Goal: Transaction & Acquisition: Download file/media

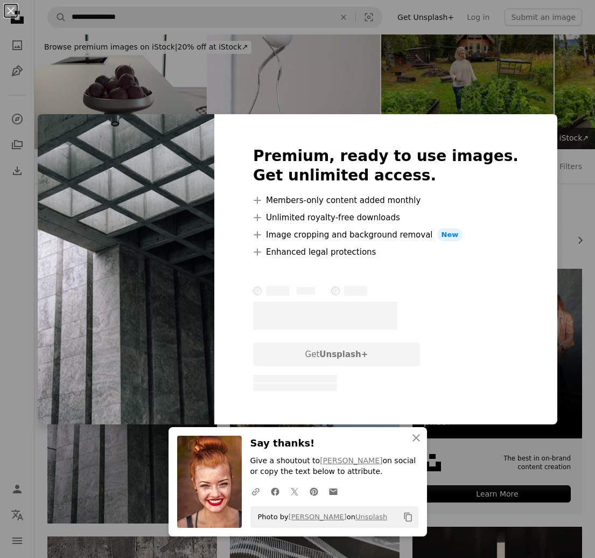
scroll to position [185, 0]
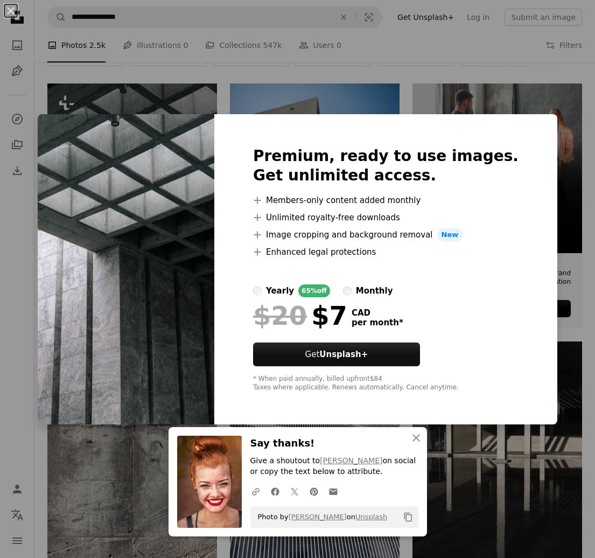
click at [24, 222] on div "An X shape An X shape Close Say thanks! Give a shoutout to [PERSON_NAME] on soc…" at bounding box center [297, 279] width 595 height 558
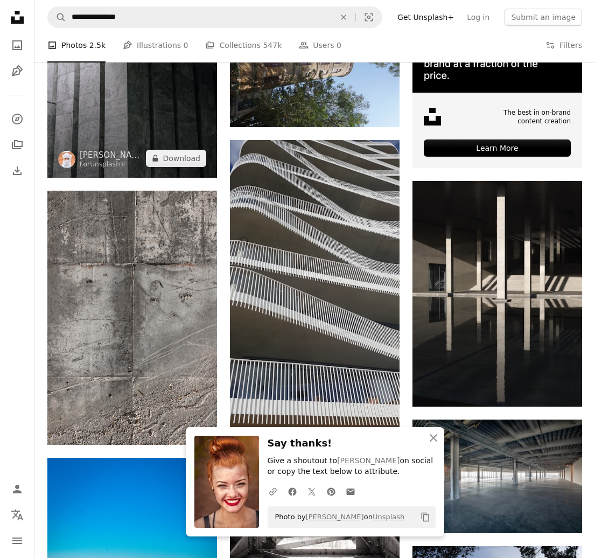
scroll to position [372, 0]
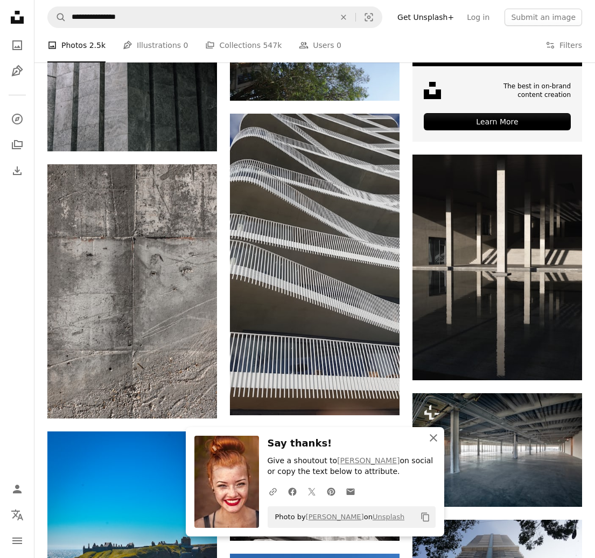
click at [436, 437] on icon "An X shape" at bounding box center [433, 437] width 13 height 13
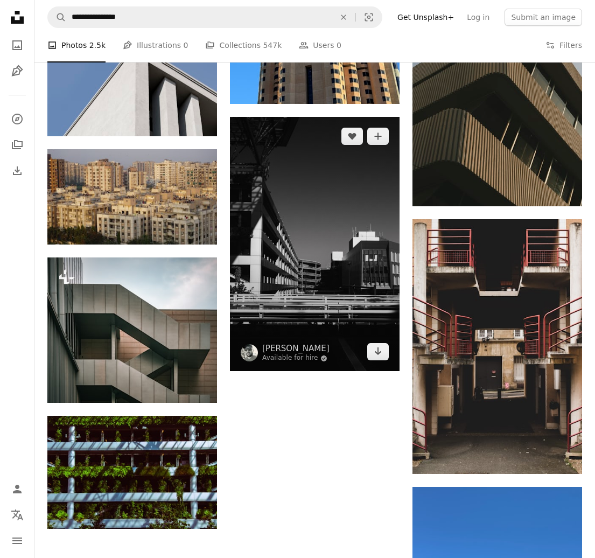
scroll to position [1137, 0]
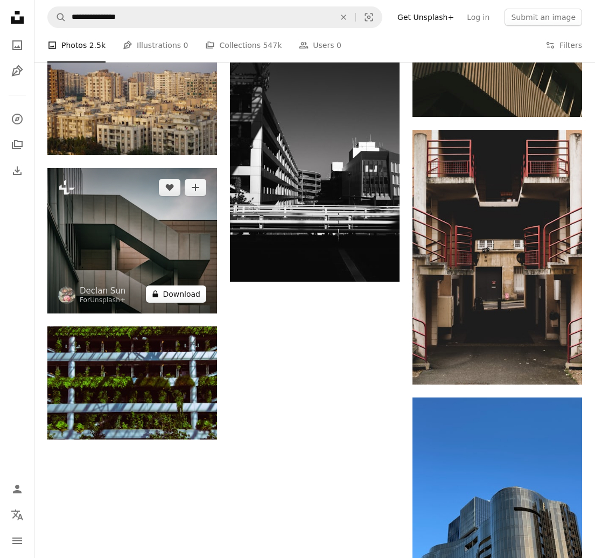
click at [174, 295] on button "A lock Download" at bounding box center [176, 293] width 60 height 17
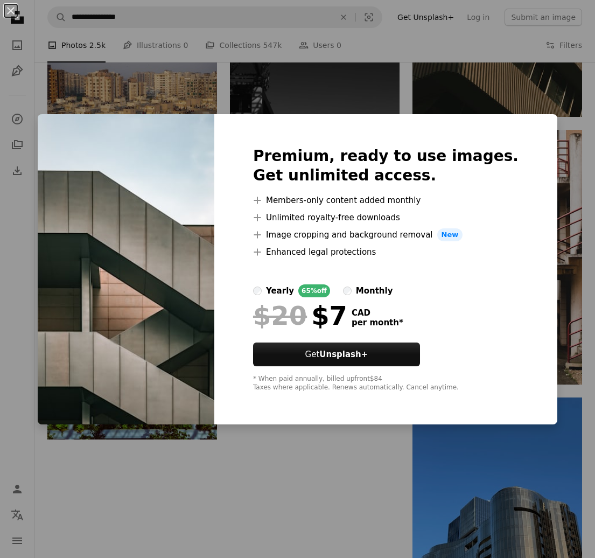
click at [157, 513] on div "An X shape Premium, ready to use images. Get unlimited access. A plus sign Memb…" at bounding box center [297, 279] width 595 height 558
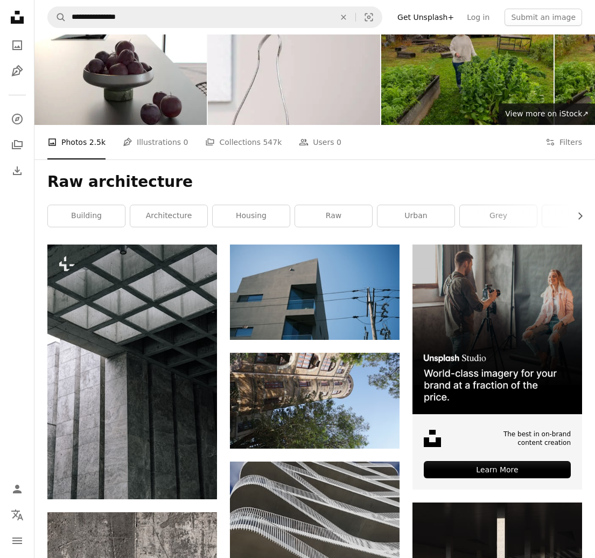
scroll to position [22, 0]
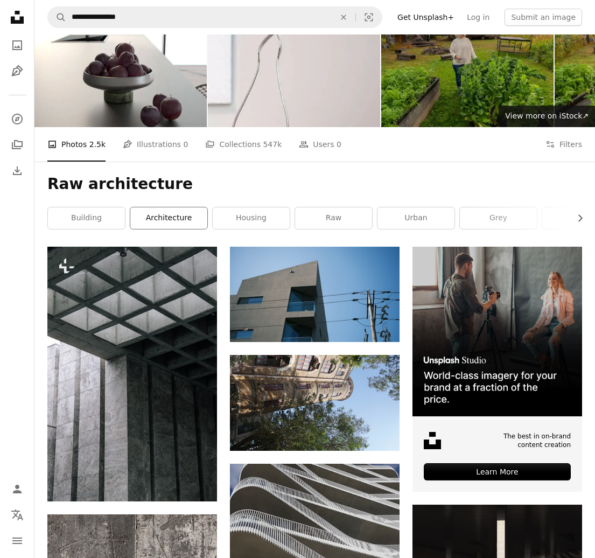
click at [170, 221] on link "architecture" at bounding box center [168, 218] width 77 height 22
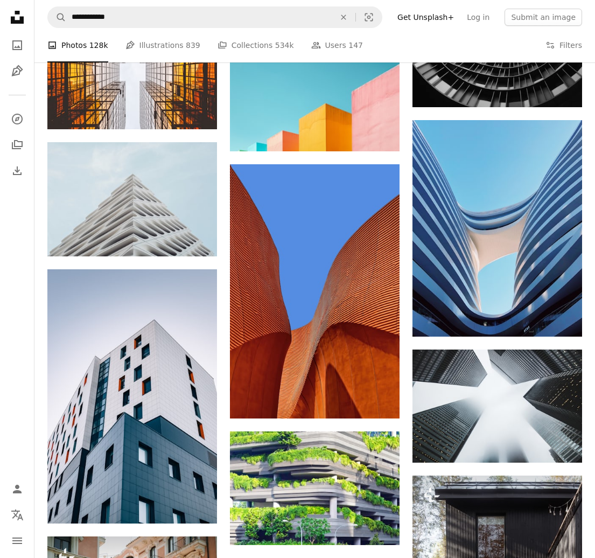
scroll to position [632, 0]
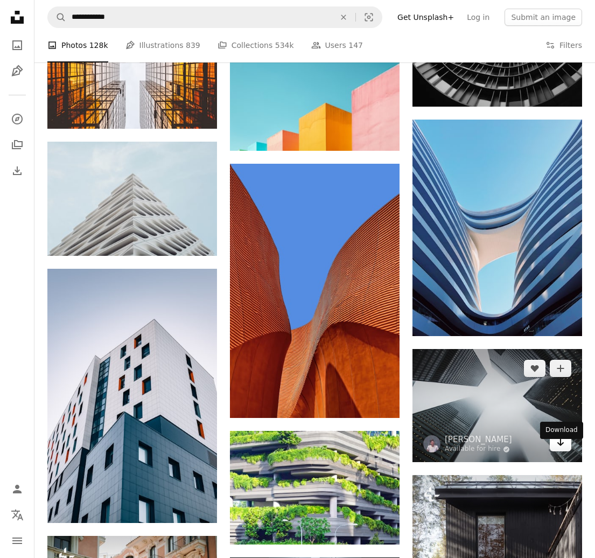
click at [563, 449] on icon "Arrow pointing down" at bounding box center [560, 442] width 9 height 13
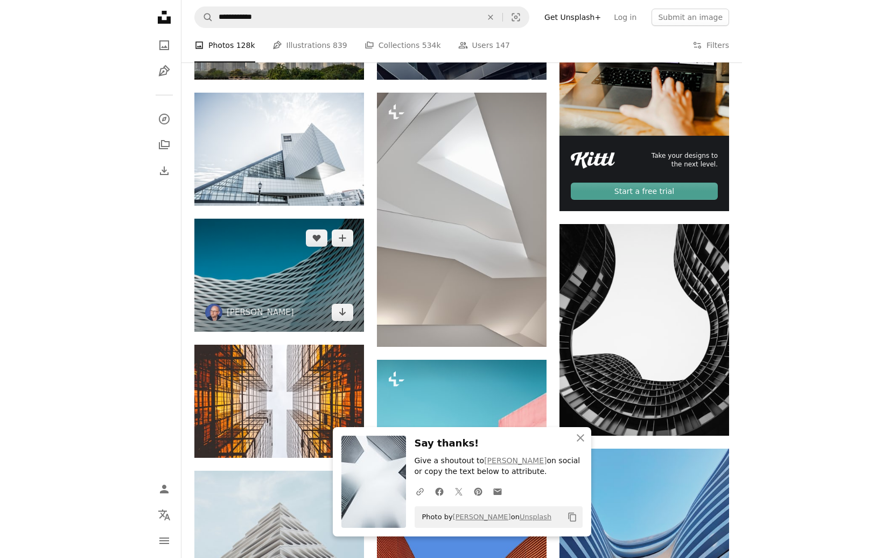
scroll to position [278, 0]
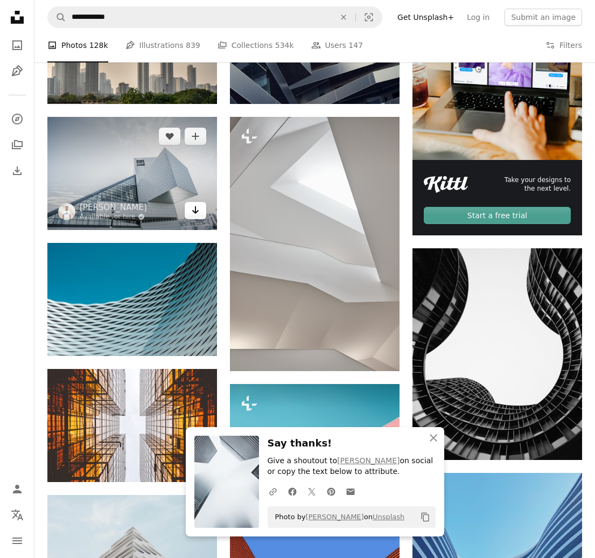
click at [198, 211] on icon "Download" at bounding box center [195, 210] width 7 height 8
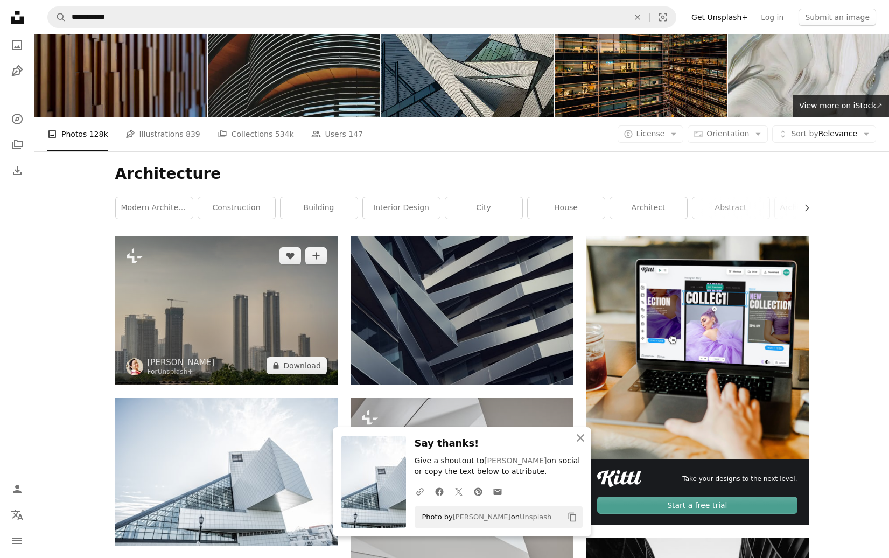
scroll to position [0, 0]
